Goal: Task Accomplishment & Management: Use online tool/utility

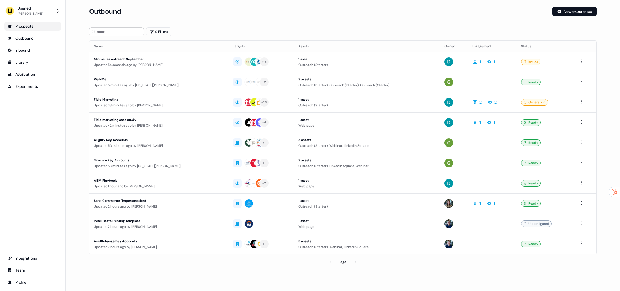
click at [31, 27] on div "Prospects" at bounding box center [33, 26] width 50 height 5
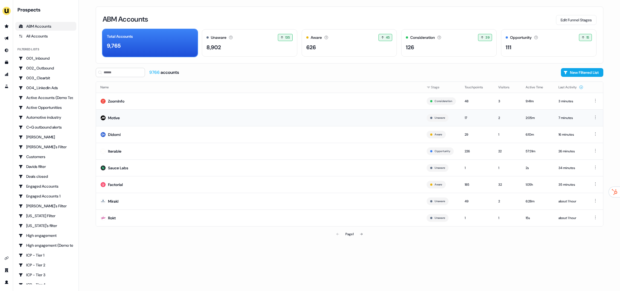
click at [137, 116] on td "Motive" at bounding box center [259, 117] width 326 height 17
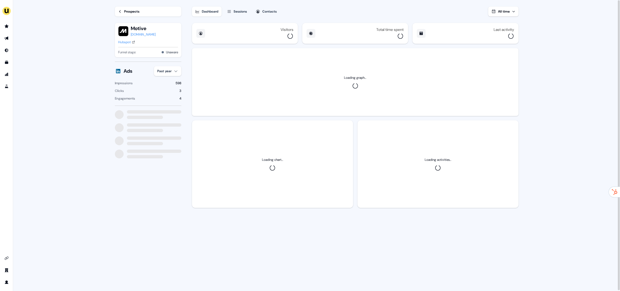
click at [236, 14] on button "Sessions" at bounding box center [237, 12] width 27 height 10
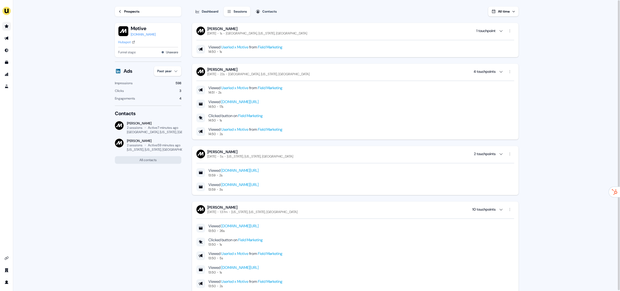
click at [9, 27] on link "Go to prospects" at bounding box center [6, 26] width 9 height 9
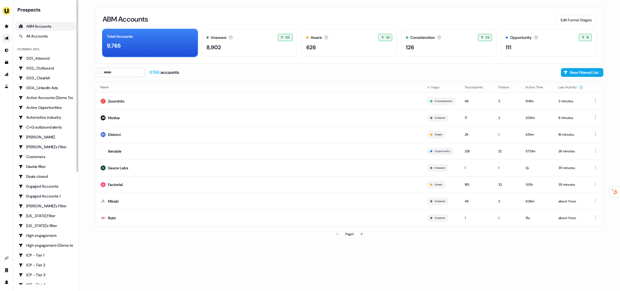
click at [2, 40] on link "Go to outbound experience" at bounding box center [6, 38] width 9 height 9
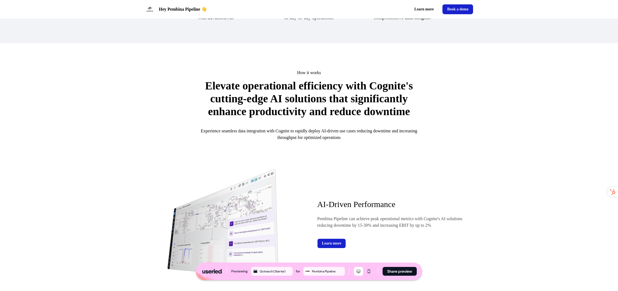
scroll to position [486, 0]
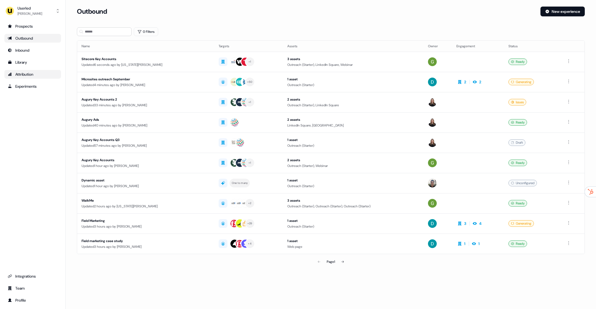
click at [36, 76] on div "Attribution" at bounding box center [33, 74] width 50 height 5
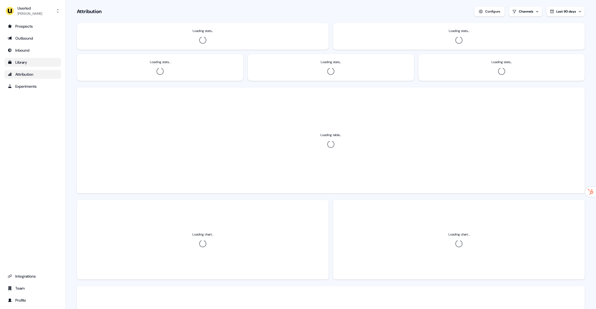
click at [34, 64] on div "Library" at bounding box center [33, 62] width 50 height 5
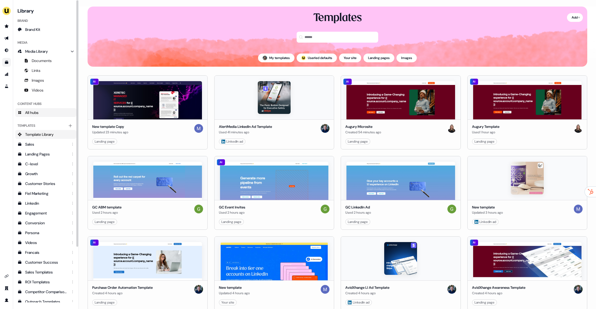
click at [48, 114] on link "All hubs" at bounding box center [45, 112] width 61 height 9
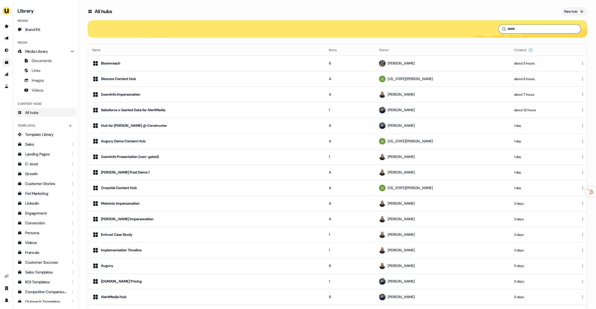
click at [526, 31] on input at bounding box center [539, 29] width 82 height 9
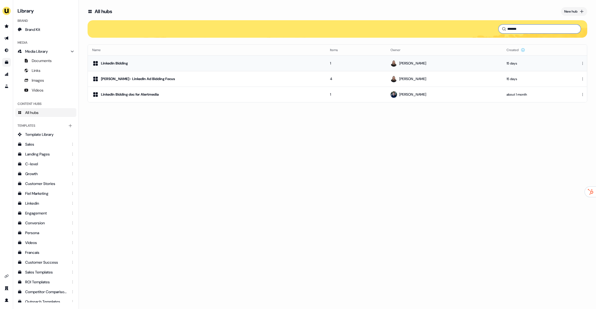
type input "*******"
click at [169, 66] on td "Linkedin Bidding" at bounding box center [207, 64] width 238 height 16
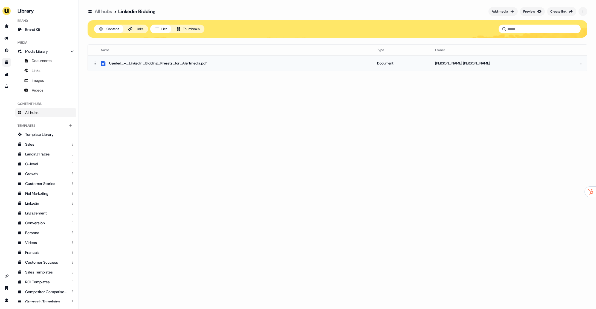
click at [217, 62] on div "Userled_-_LinkedIn_Bidding_Presets_for_Alertmedia.pdf" at bounding box center [230, 63] width 276 height 7
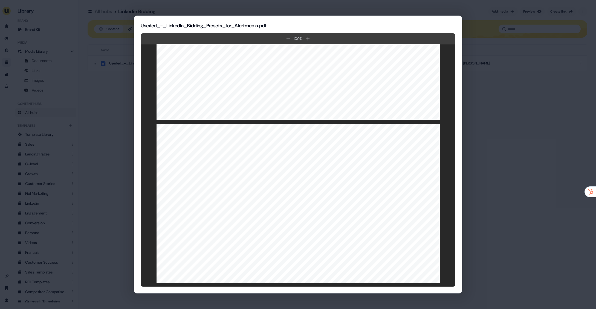
scroll to position [743, 0]
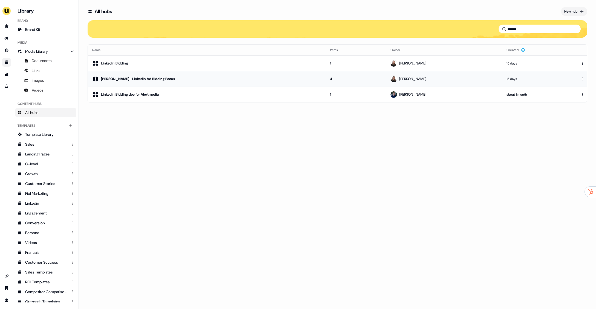
click at [479, 71] on td "[PERSON_NAME]" at bounding box center [444, 79] width 116 height 16
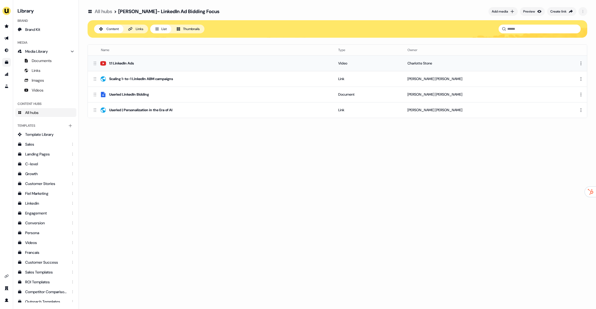
click at [151, 63] on div "1:1 LinkedIn Ads" at bounding box center [210, 63] width 237 height 7
click at [127, 83] on td "Scaling 1-to-1 LinkedIn ABM campaigns" at bounding box center [211, 79] width 246 height 16
click at [132, 98] on td "Userled LinkedIn Bidding" at bounding box center [211, 95] width 246 height 16
click at [125, 110] on div "Userled | Personalization in the Era of AI" at bounding box center [140, 109] width 63 height 5
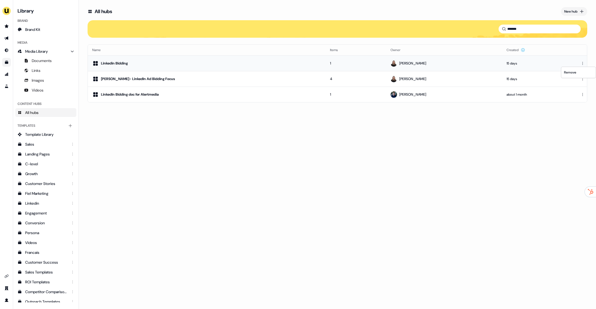
click at [583, 63] on html "For the best experience switch devices to a bigger screen. Go to [DOMAIN_NAME] …" at bounding box center [298, 154] width 596 height 309
click at [509, 90] on html "For the best experience switch devices to a bigger screen. Go to [DOMAIN_NAME] …" at bounding box center [298, 154] width 596 height 309
click at [583, 62] on html "For the best experience switch devices to a bigger screen. Go to [DOMAIN_NAME] …" at bounding box center [298, 154] width 596 height 309
click at [523, 63] on html "For the best experience switch devices to a bigger screen. Go to [DOMAIN_NAME] …" at bounding box center [298, 154] width 596 height 309
click at [225, 65] on div "Linkedin Bidding" at bounding box center [206, 63] width 229 height 7
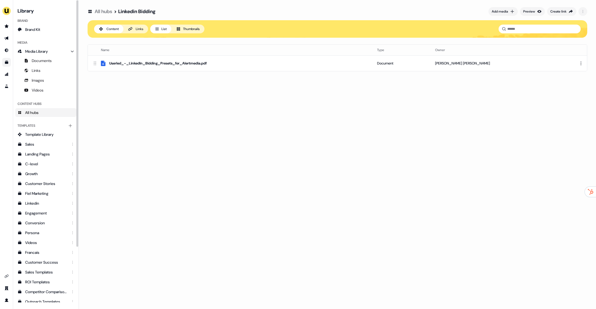
click at [46, 112] on link "All hubs" at bounding box center [45, 112] width 61 height 9
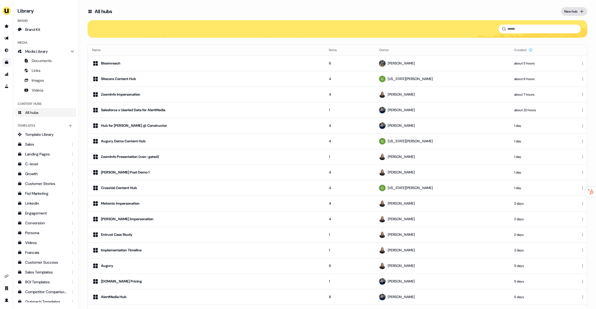
click at [576, 14] on button "New hub" at bounding box center [574, 11] width 26 height 9
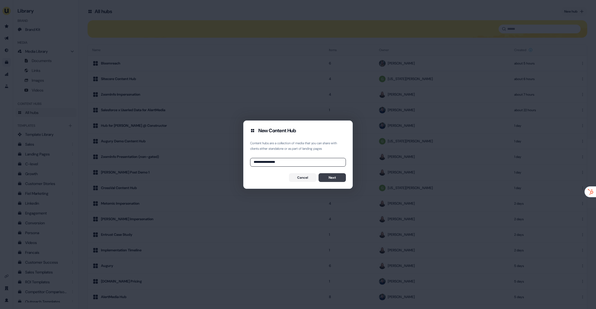
type input "**********"
click at [331, 179] on button "Next" at bounding box center [331, 177] width 27 height 9
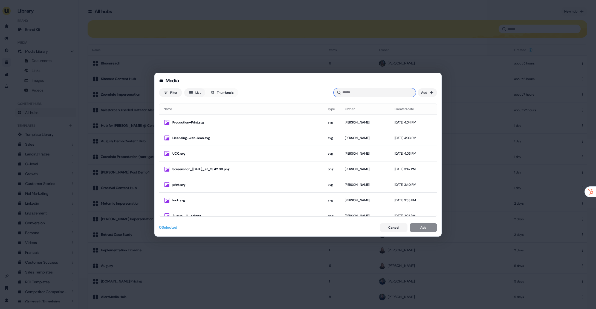
click at [393, 94] on input at bounding box center [374, 92] width 82 height 9
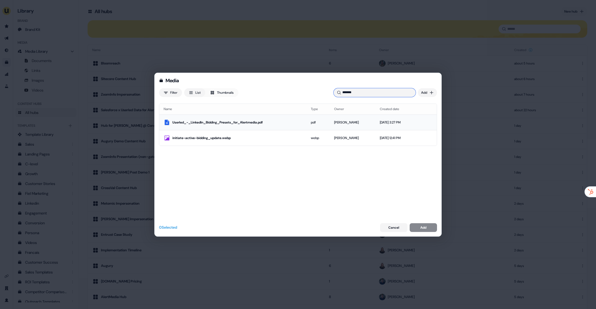
type input "*******"
click at [212, 119] on div "Userled_-_LinkedIn_Bidding_Presets_for_Alertmedia.pdf" at bounding box center [233, 122] width 138 height 7
click at [425, 224] on button "Add" at bounding box center [422, 227] width 27 height 9
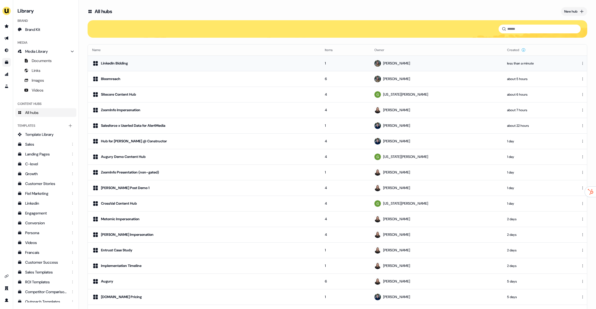
click at [147, 66] on td "LinkedIn Bidding" at bounding box center [204, 64] width 232 height 16
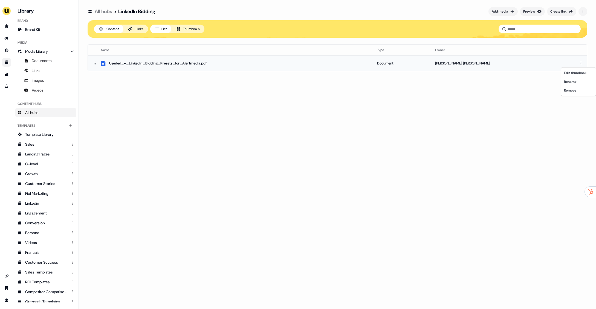
click at [582, 63] on html "For the best experience switch devices to a bigger screen. Go to [DOMAIN_NAME] …" at bounding box center [298, 154] width 596 height 309
click at [576, 83] on div "Rename" at bounding box center [578, 81] width 32 height 9
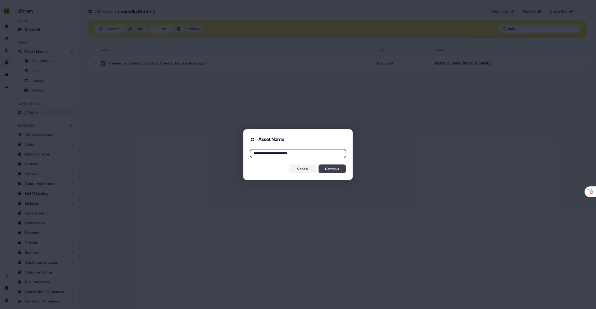
type input "**********"
click at [333, 173] on button "Continue" at bounding box center [331, 169] width 27 height 9
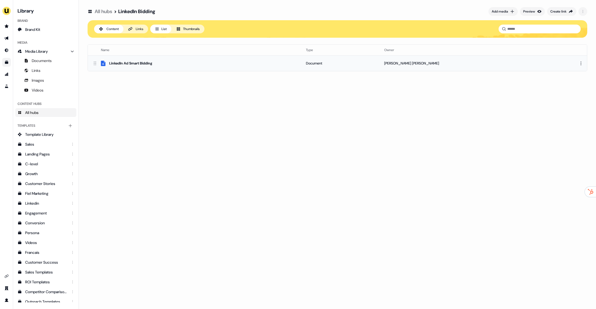
click at [165, 65] on div "LinkedIn Ad Smart Bidding" at bounding box center [194, 63] width 205 height 7
click at [561, 8] on button "Create link" at bounding box center [561, 11] width 29 height 9
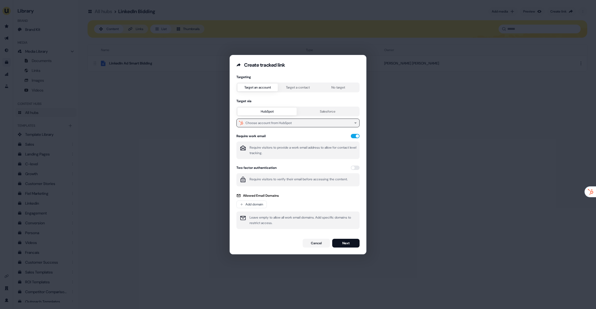
click at [280, 123] on div "Choose account from HubSpot" at bounding box center [268, 122] width 46 height 5
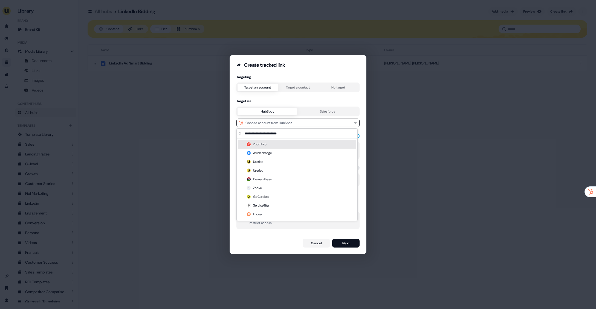
click at [291, 88] on div "Targeting Target an account Target a contact No target Target via HubSpot Sales…" at bounding box center [297, 154] width 123 height 158
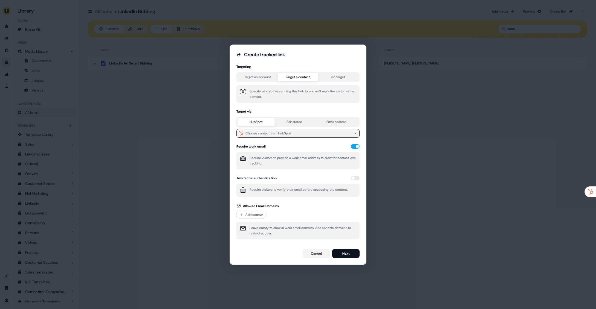
click at [271, 134] on div "Choose contact from HubSpot" at bounding box center [267, 133] width 45 height 5
type input "*******"
click at [280, 153] on div "[PERSON_NAME]" at bounding box center [297, 154] width 118 height 9
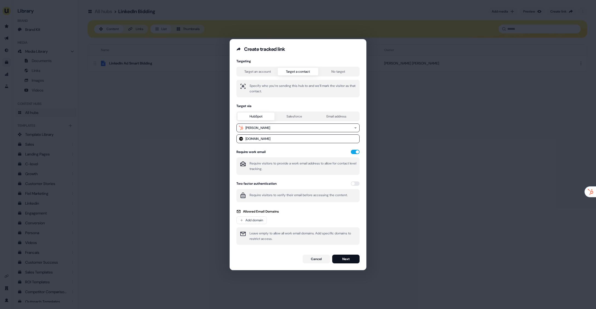
click at [352, 151] on button "button" at bounding box center [355, 152] width 9 height 4
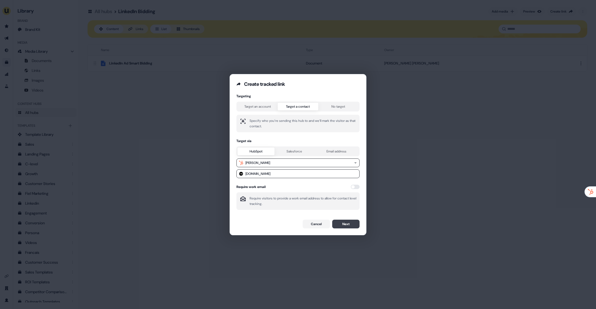
click at [348, 227] on button "Next" at bounding box center [345, 224] width 27 height 9
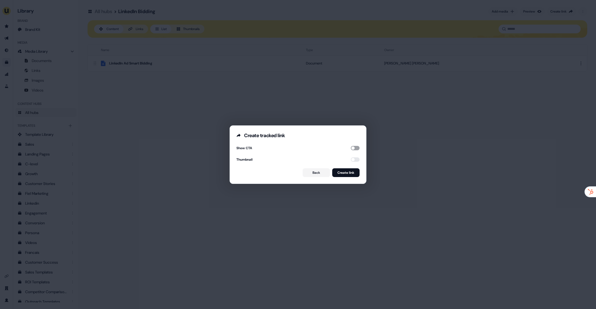
click at [355, 147] on button "button" at bounding box center [355, 148] width 9 height 4
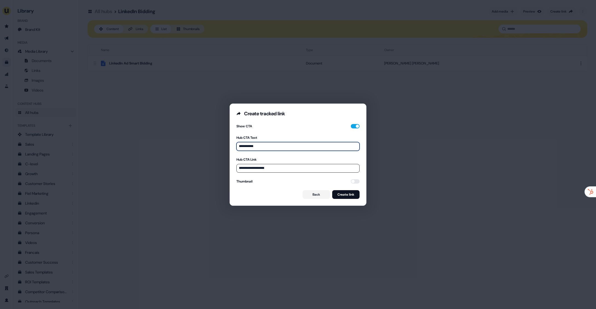
drag, startPoint x: 295, startPoint y: 148, endPoint x: 292, endPoint y: 151, distance: 3.7
click at [294, 148] on input "**********" at bounding box center [297, 146] width 123 height 9
drag, startPoint x: 287, startPoint y: 172, endPoint x: 234, endPoint y: 167, distance: 53.4
click at [234, 167] on div "**********" at bounding box center [298, 161] width 136 height 89
paste input "**********"
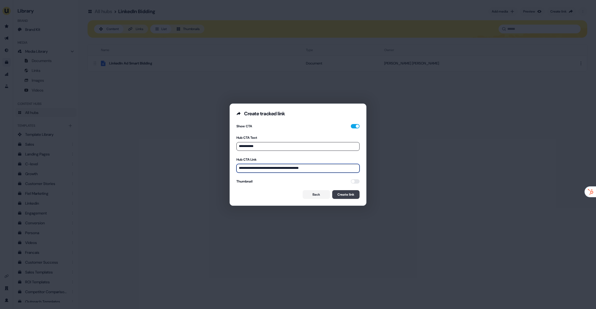
type input "**********"
click at [339, 194] on button "Create link" at bounding box center [345, 194] width 27 height 9
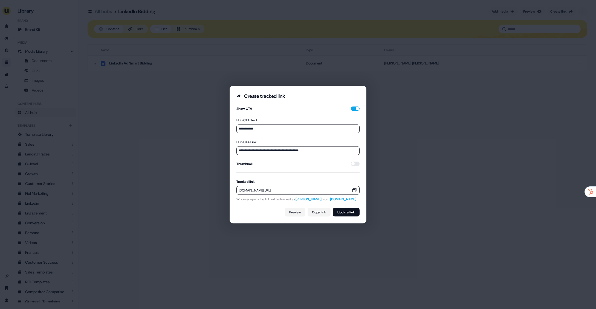
click at [353, 190] on icon "button" at bounding box center [353, 190] width 5 height 5
